Goal: Use online tool/utility: Utilize a website feature to perform a specific function

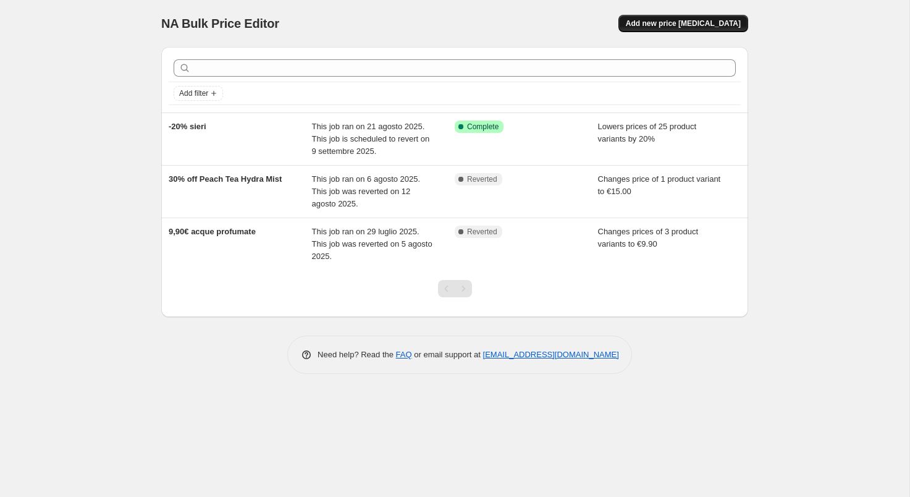
click at [704, 23] on span "Add new price [MEDICAL_DATA]" at bounding box center [683, 24] width 115 height 10
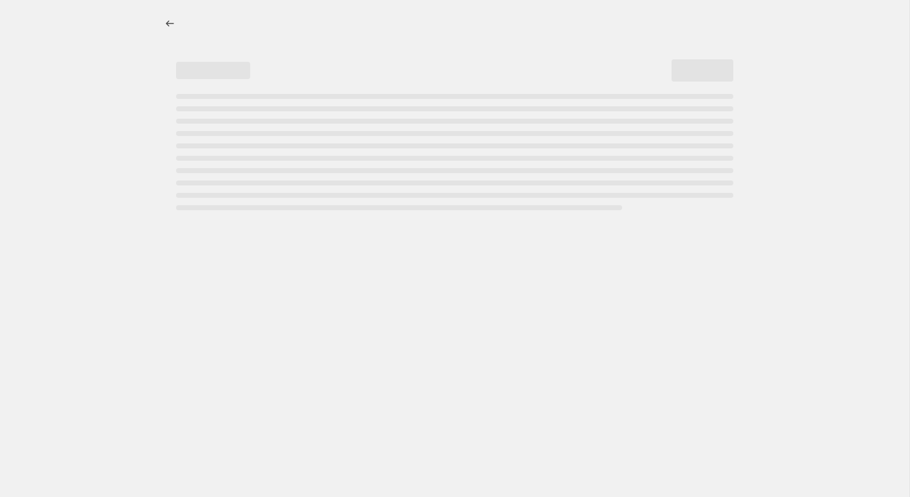
select select "percentage"
